Goal: Information Seeking & Learning: Learn about a topic

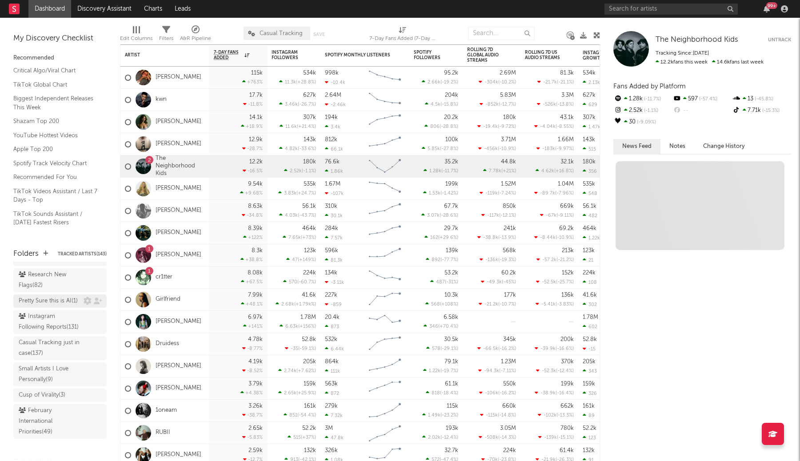
scroll to position [37, 0]
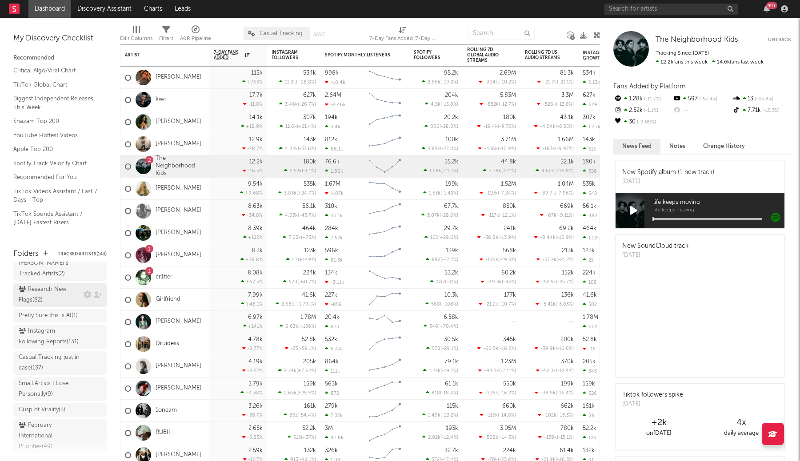
click at [62, 292] on div "Research New Flags ( 82 )" at bounding box center [50, 294] width 63 height 21
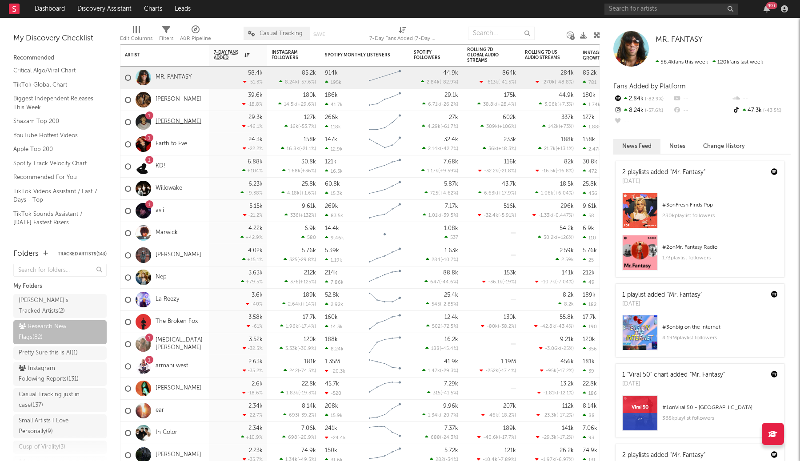
click at [187, 123] on link "[PERSON_NAME]" at bounding box center [179, 122] width 46 height 8
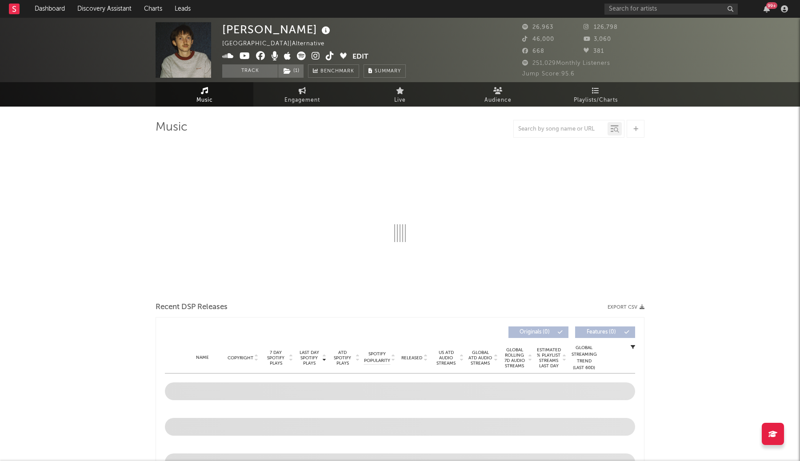
select select "6m"
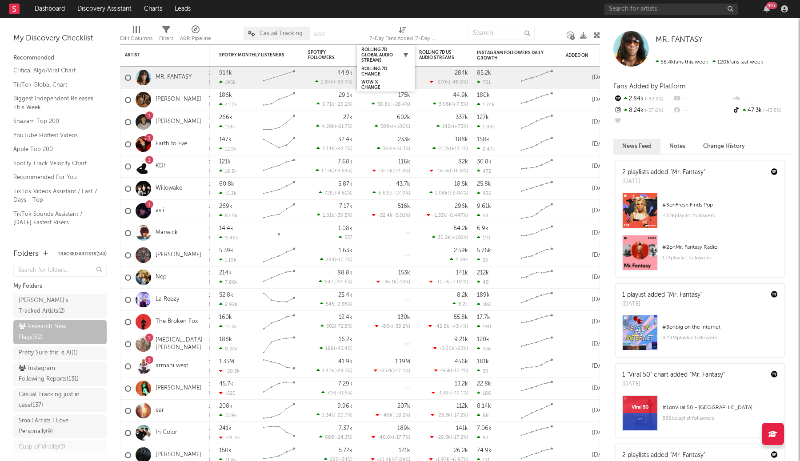
click at [403, 54] on icon "button" at bounding box center [405, 55] width 4 height 4
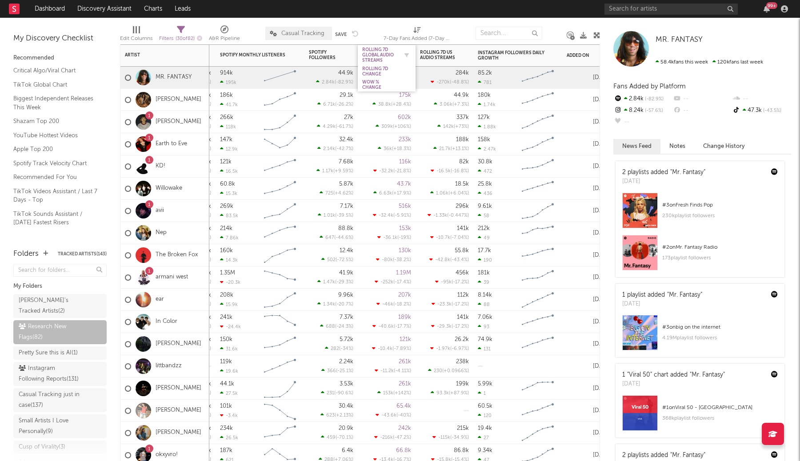
click at [384, 58] on div "Rolling 7D Global Audio Streams" at bounding box center [380, 55] width 36 height 16
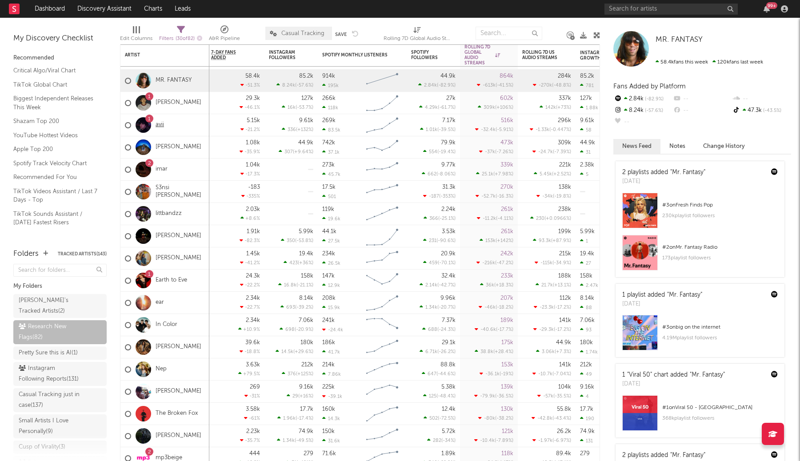
click at [158, 124] on link "avii" at bounding box center [160, 125] width 8 height 8
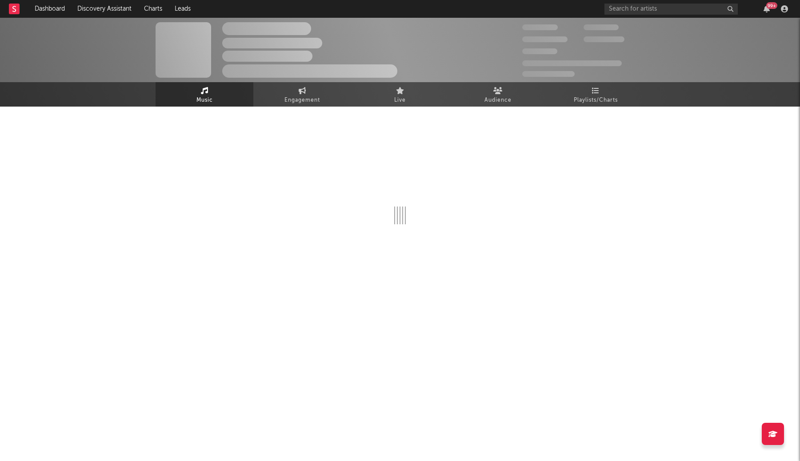
select select "1w"
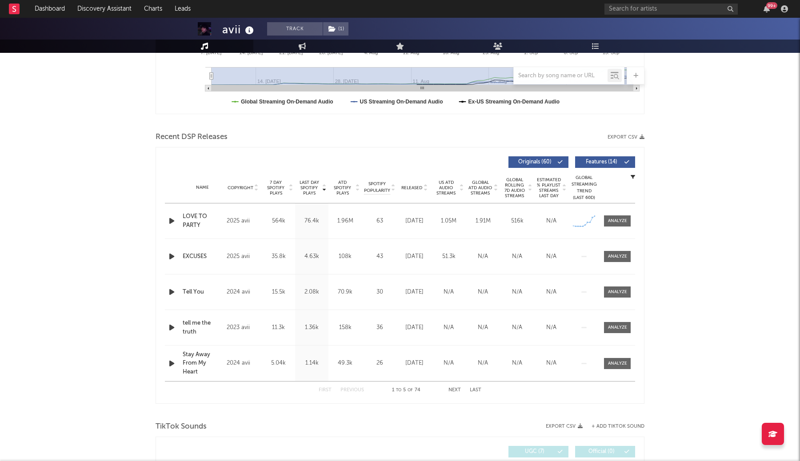
scroll to position [299, 0]
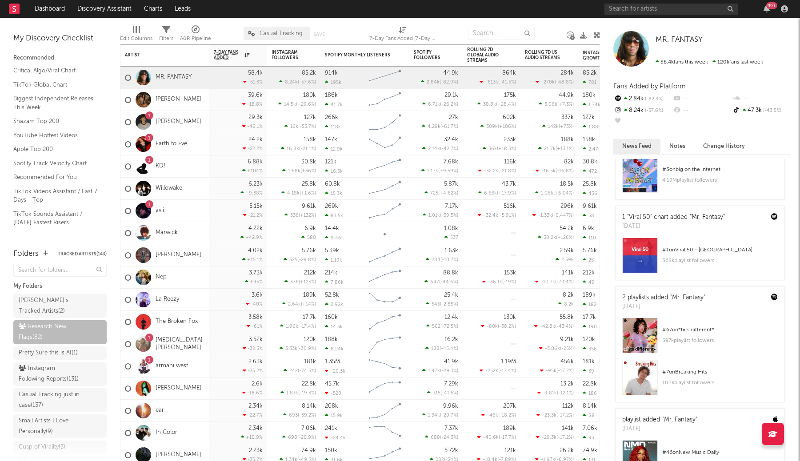
scroll to position [9, 0]
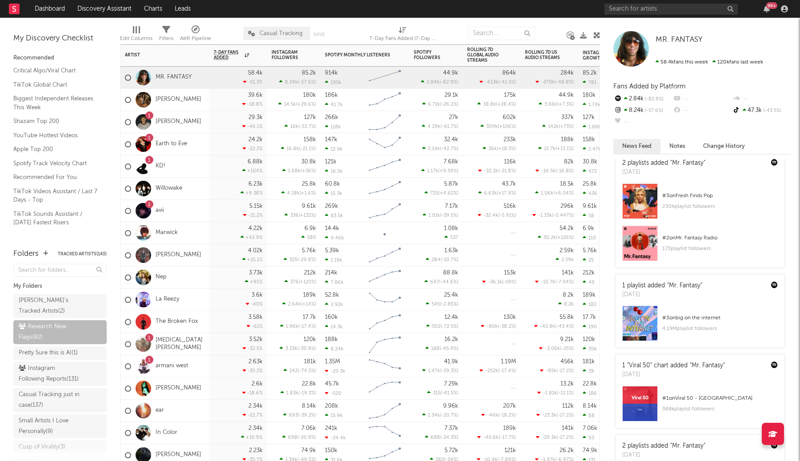
click at [221, 102] on div "39.6k -18.8 %" at bounding box center [238, 100] width 49 height 22
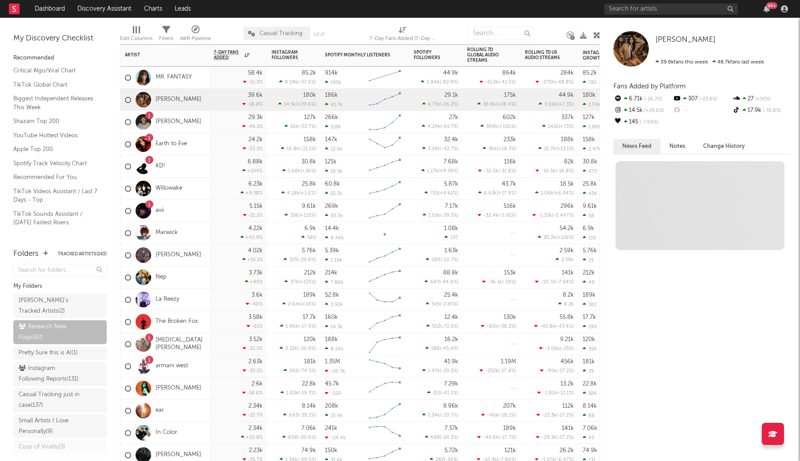
scroll to position [0, 0]
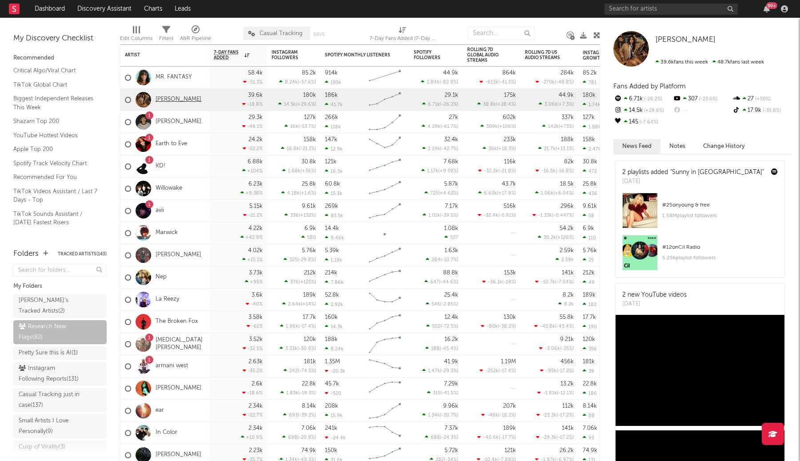
click at [182, 96] on link "[PERSON_NAME]" at bounding box center [179, 100] width 46 height 8
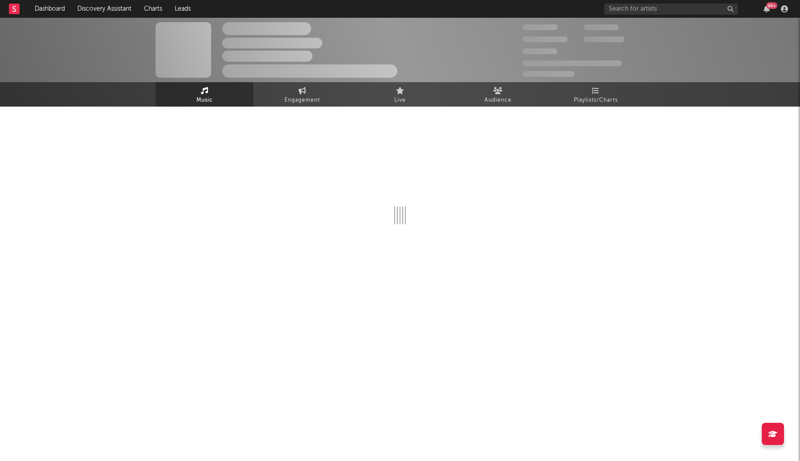
select select "6m"
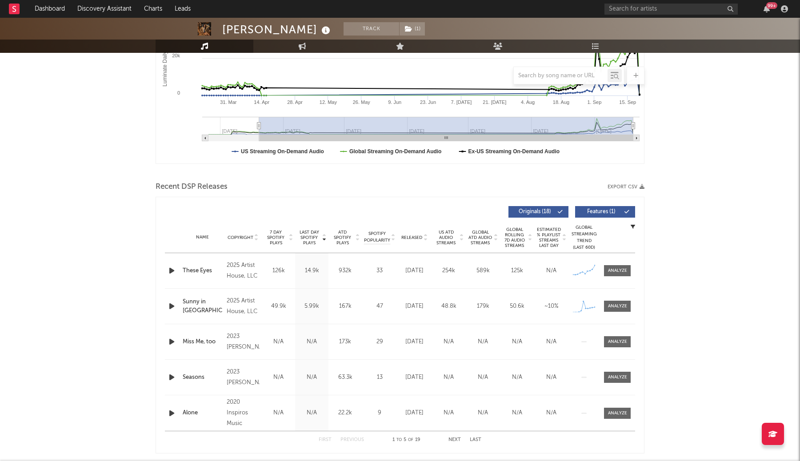
scroll to position [196, 0]
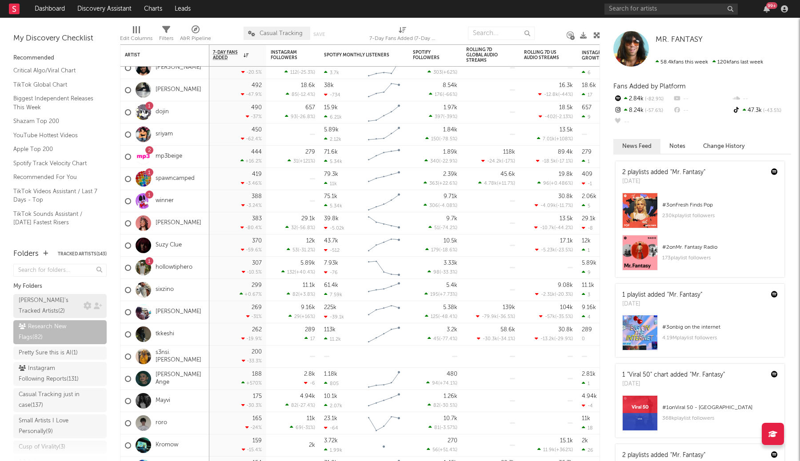
click at [76, 304] on div "[PERSON_NAME]'s Tracked Artists ( 2 )" at bounding box center [50, 305] width 63 height 21
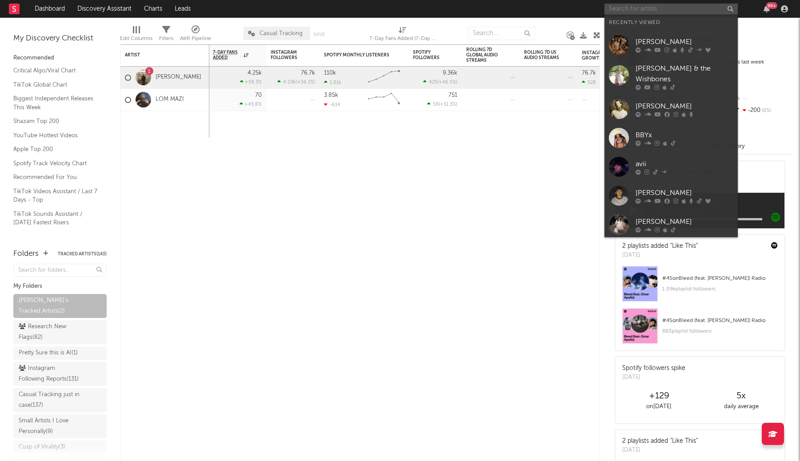
click at [632, 11] on input "text" at bounding box center [670, 9] width 133 height 11
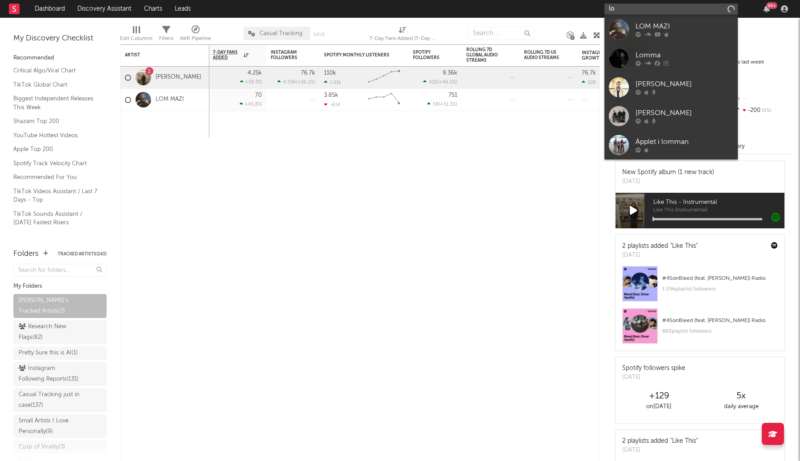
type input "l"
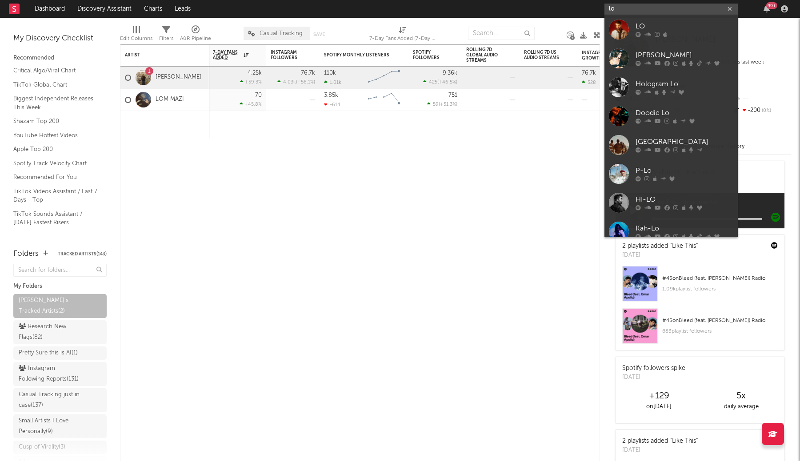
type input "l"
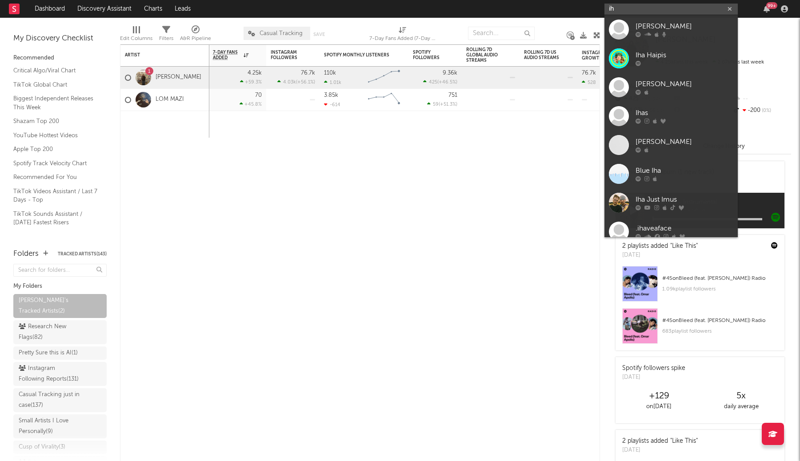
type input "i"
type input "h"
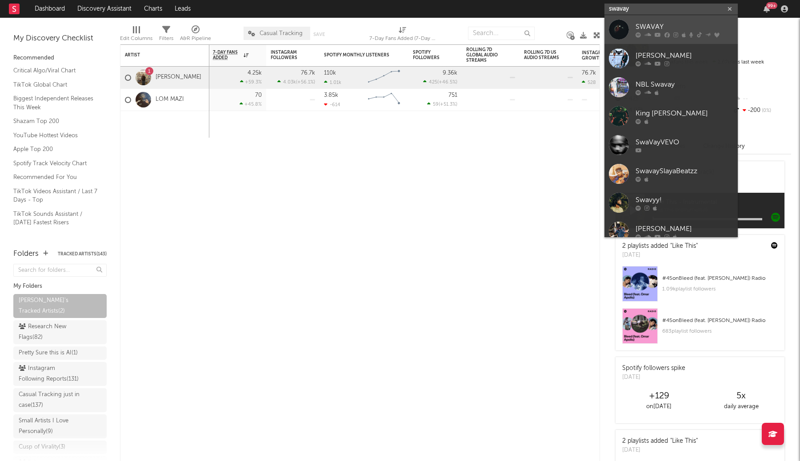
type input "swavay"
click at [652, 25] on div "SWAVAY" at bounding box center [684, 26] width 98 height 11
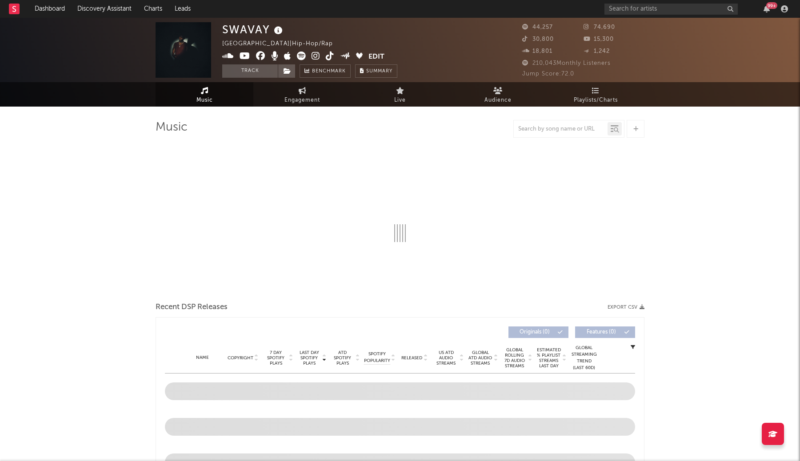
select select "6m"
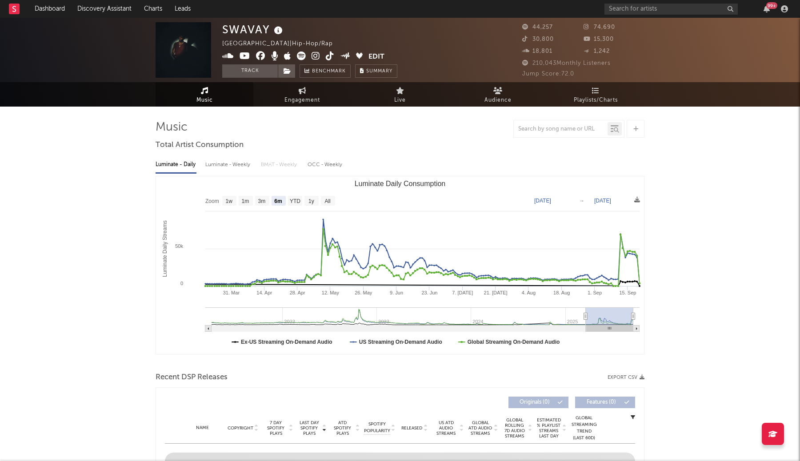
select select "6m"
